Goal: Transaction & Acquisition: Download file/media

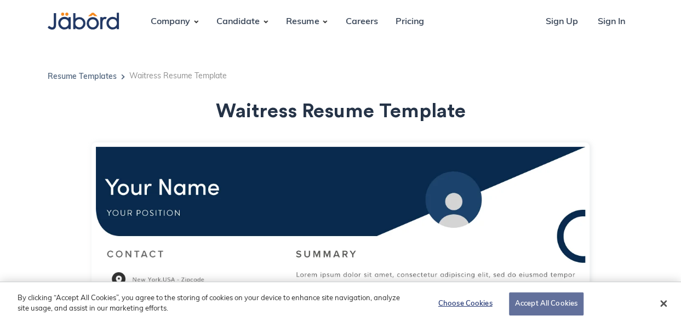
click at [521, 303] on button "Accept All Cookies" at bounding box center [546, 303] width 74 height 23
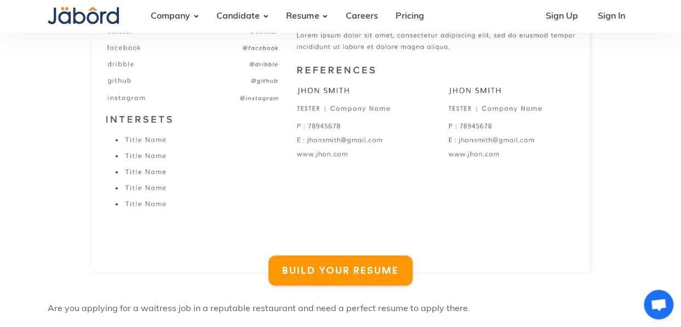
scroll to position [858, 0]
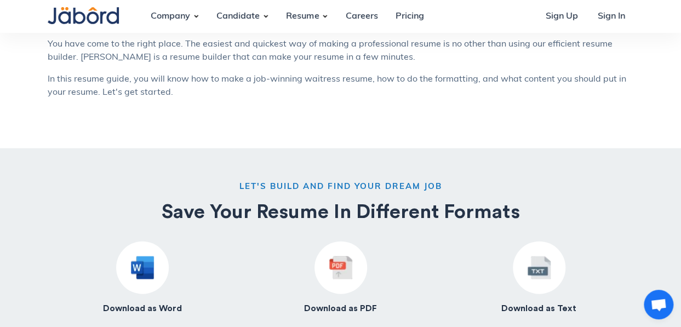
click at [145, 283] on div at bounding box center [142, 267] width 53 height 53
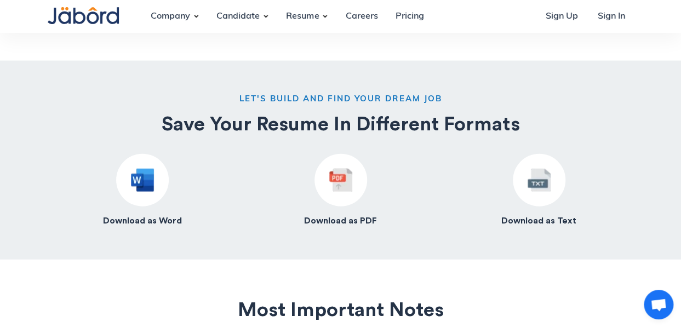
scroll to position [967, 0]
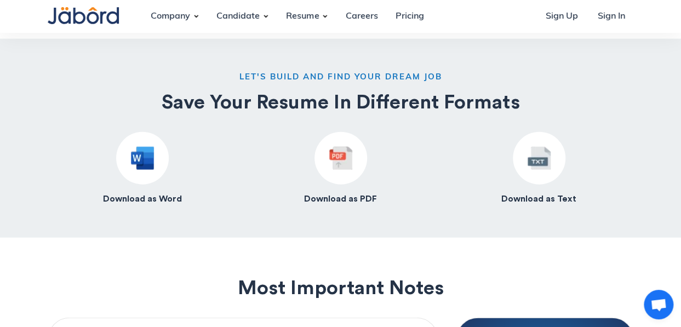
click at [137, 201] on h4 "Download as Word" at bounding box center [142, 198] width 79 height 11
click at [145, 165] on img at bounding box center [142, 158] width 23 height 23
click at [136, 158] on img at bounding box center [142, 158] width 23 height 23
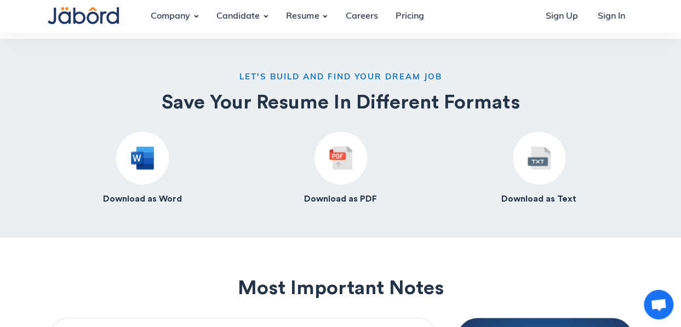
click at [136, 158] on img at bounding box center [142, 158] width 23 height 23
click at [132, 198] on h4 "Download as Word" at bounding box center [142, 198] width 79 height 11
click at [169, 198] on h4 "Download as Word" at bounding box center [142, 198] width 79 height 11
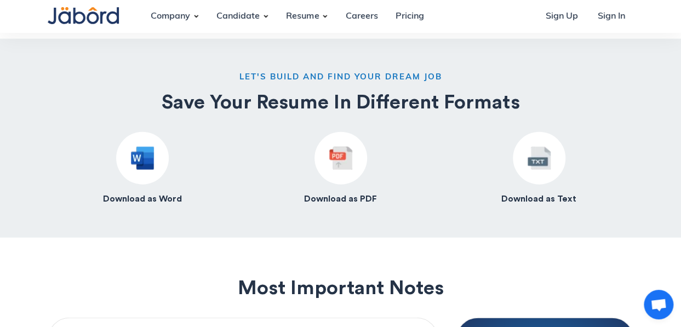
click at [162, 198] on h4 "Download as Word" at bounding box center [142, 198] width 79 height 11
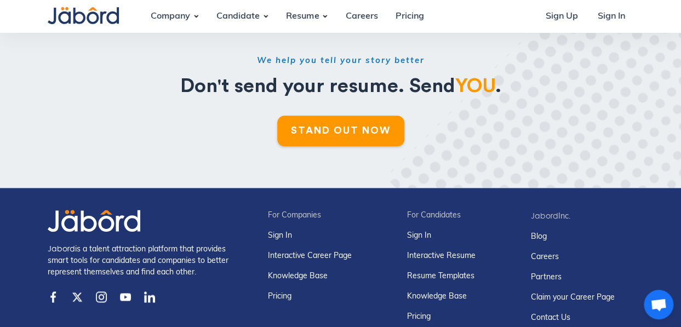
scroll to position [3773, 0]
